Goal: Transaction & Acquisition: Obtain resource

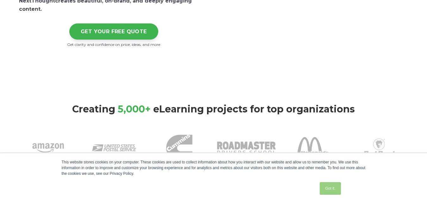
click at [328, 191] on link "Got it." at bounding box center [330, 188] width 21 height 13
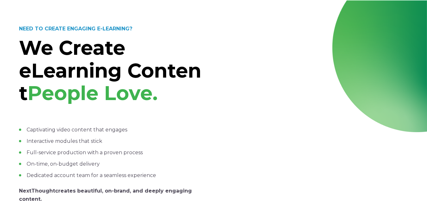
click at [9, 0] on div at bounding box center [213, 0] width 427 height 0
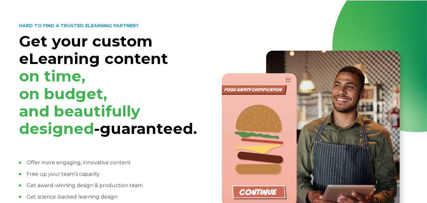
click at [183, 159] on li "Offer more engaging, innovative content" at bounding box center [114, 163] width 190 height 8
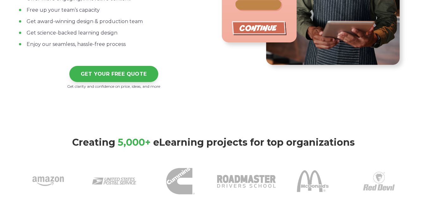
scroll to position [165, 0]
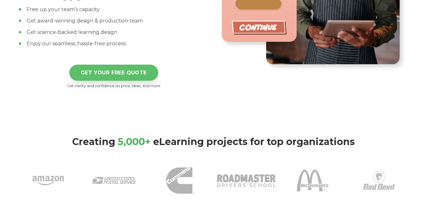
click at [113, 71] on link "GET YOUR FREE QUOTE" at bounding box center [113, 73] width 89 height 16
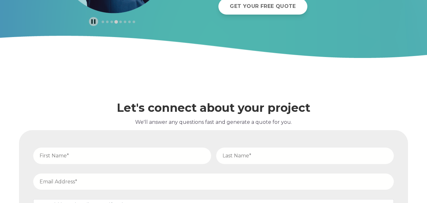
scroll to position [2323, 0]
